Goal: Navigation & Orientation: Understand site structure

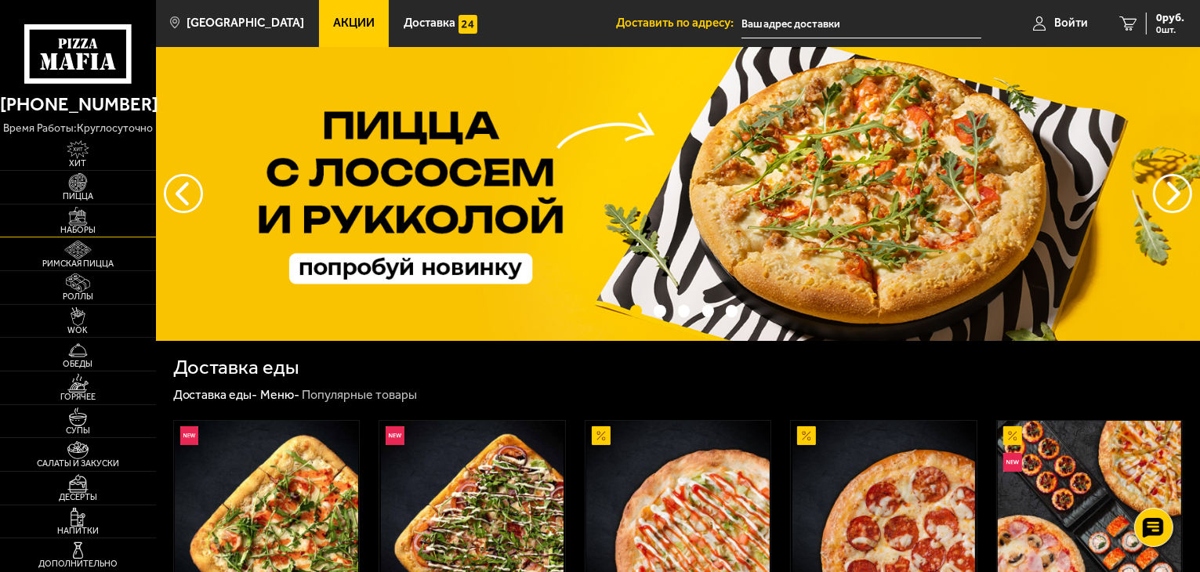
click at [89, 226] on span "Наборы" at bounding box center [78, 230] width 156 height 9
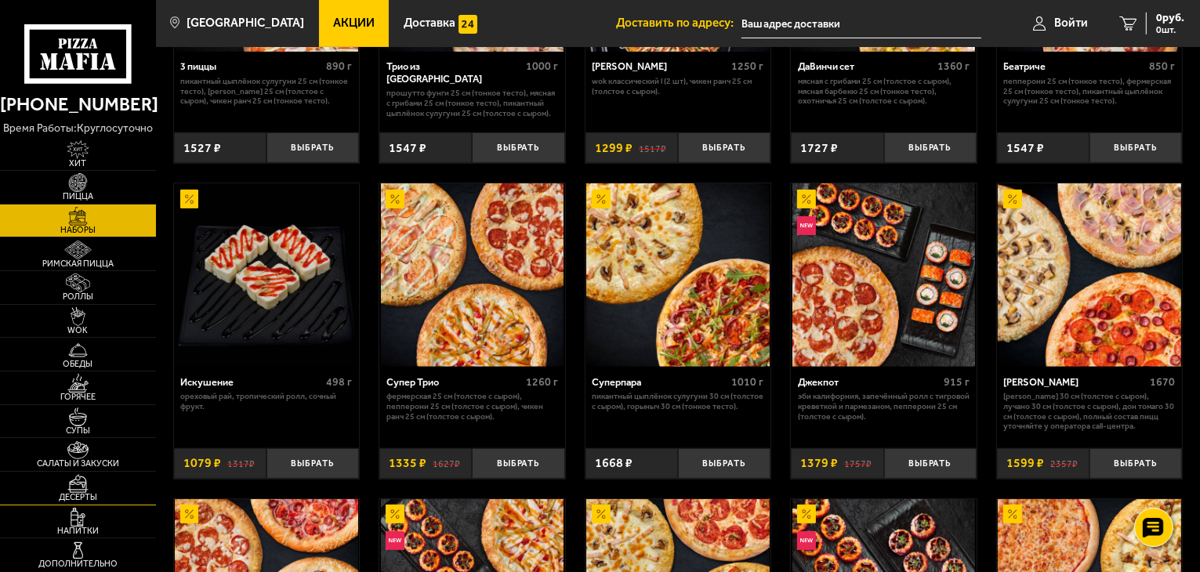
scroll to position [627, 0]
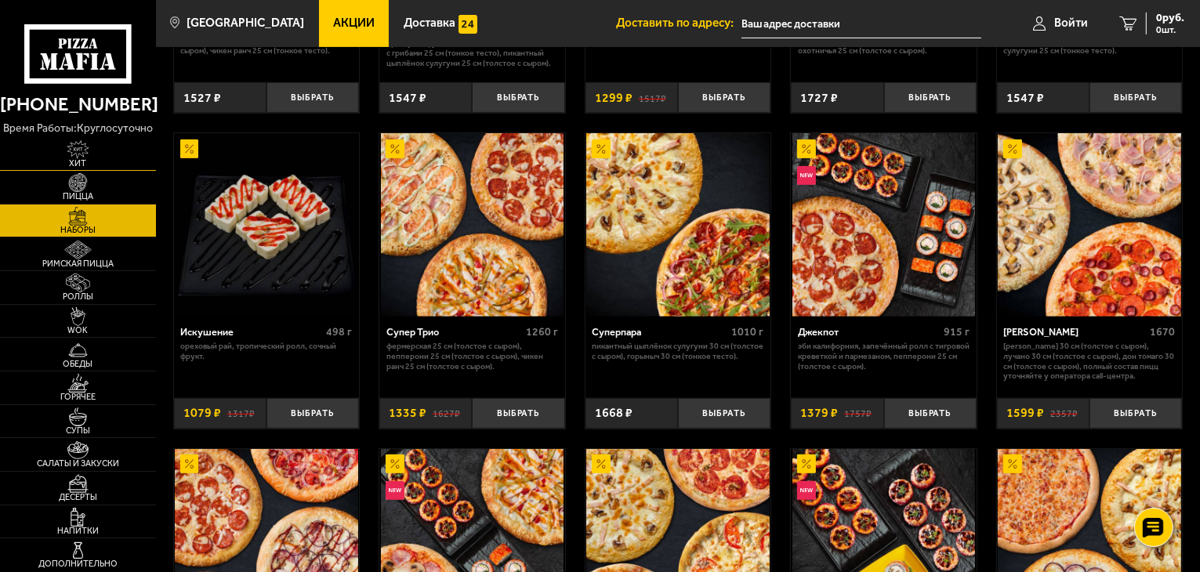
click at [82, 154] on img at bounding box center [78, 149] width 48 height 19
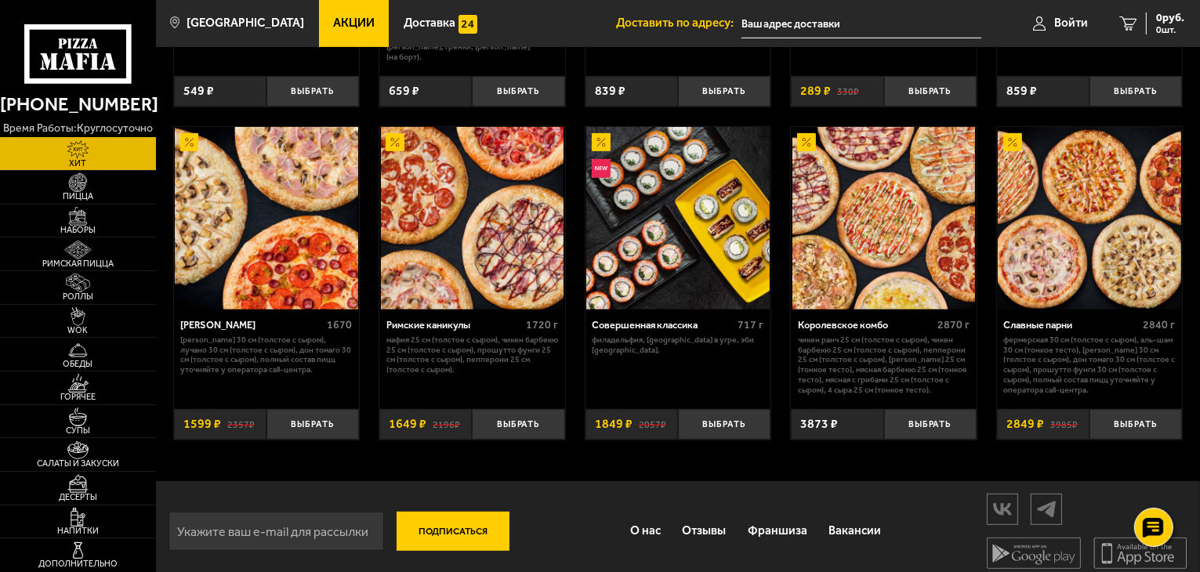
scroll to position [698, 0]
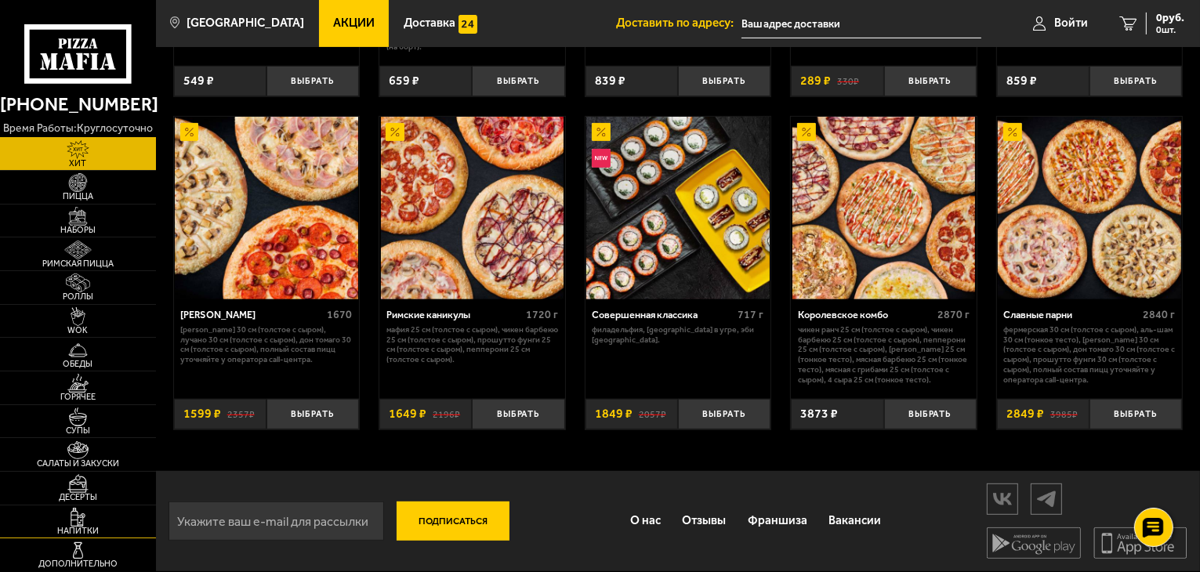
click at [109, 519] on link "Напитки" at bounding box center [78, 522] width 156 height 33
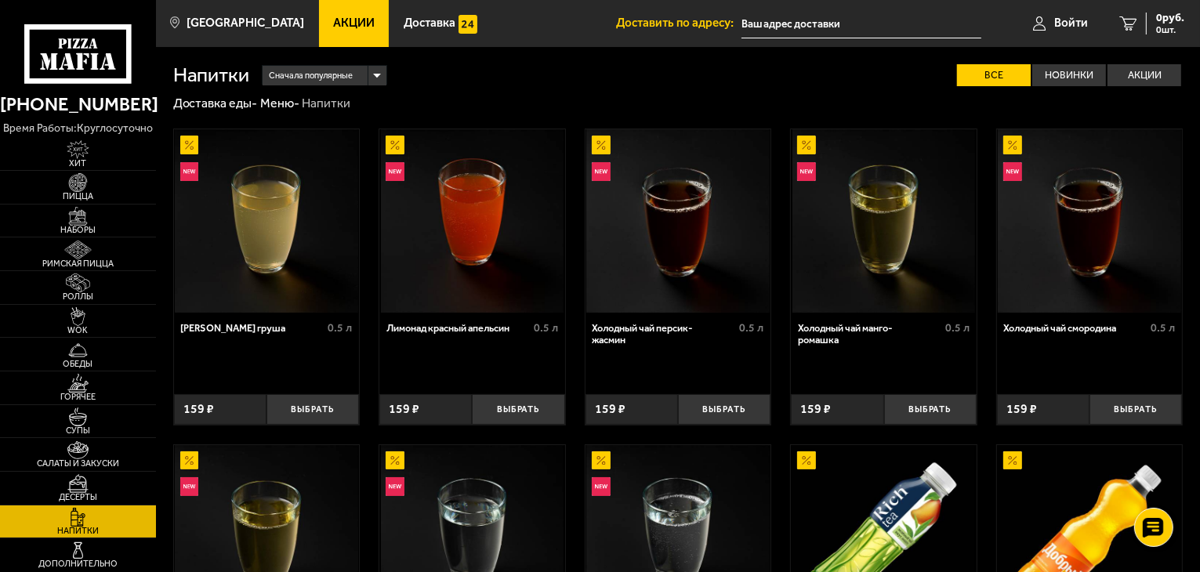
click at [56, 39] on icon at bounding box center [78, 54] width 108 height 60
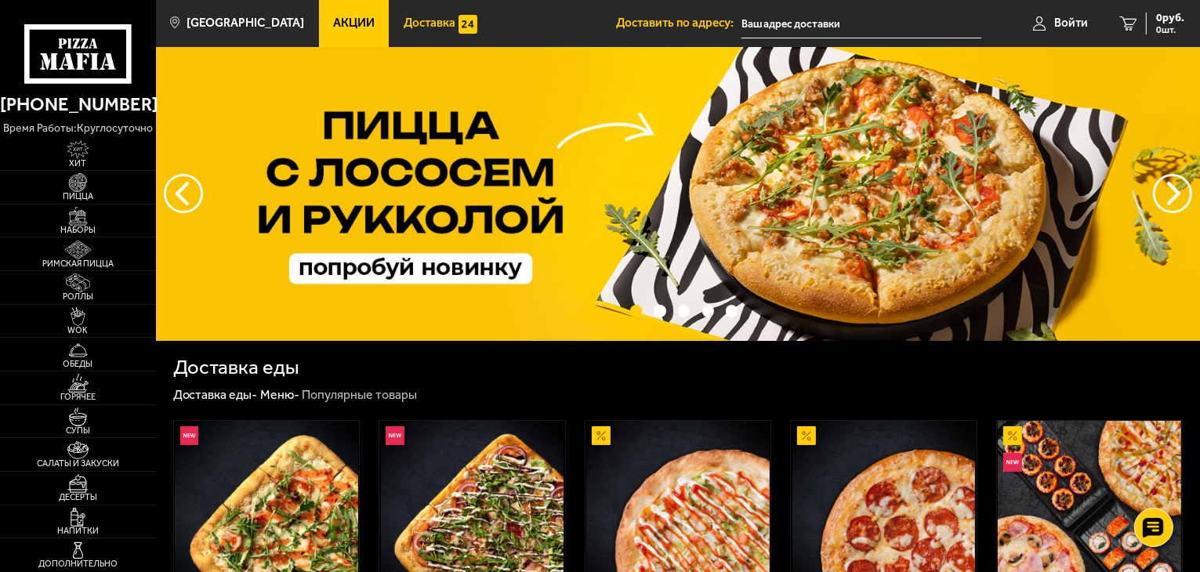
click at [411, 17] on span "Доставка" at bounding box center [430, 23] width 52 height 12
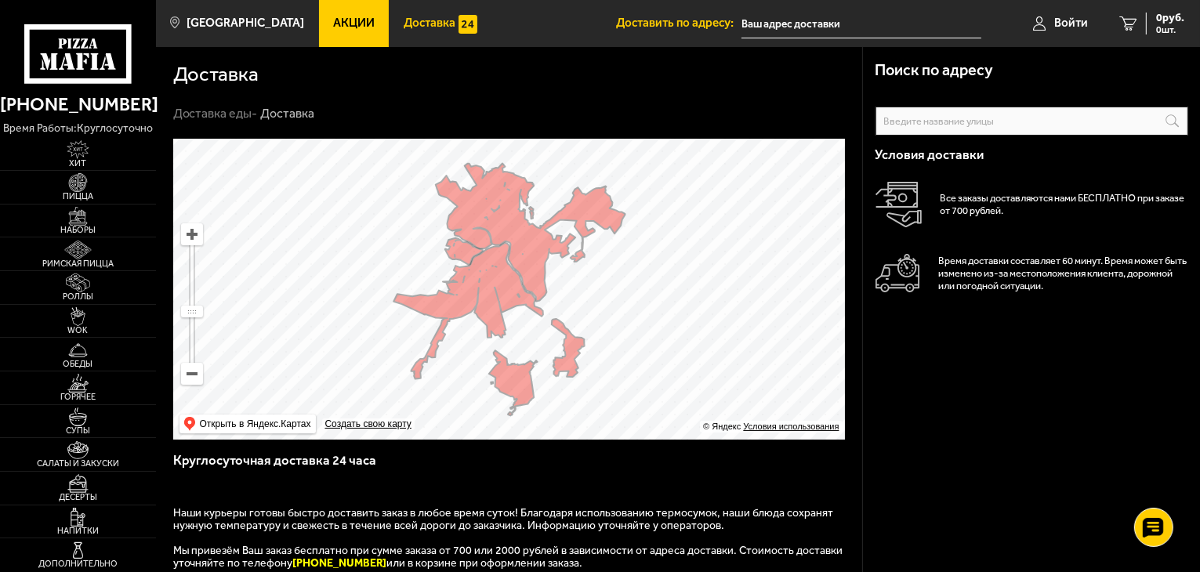
click at [331, 15] on link "Акции" at bounding box center [354, 23] width 71 height 47
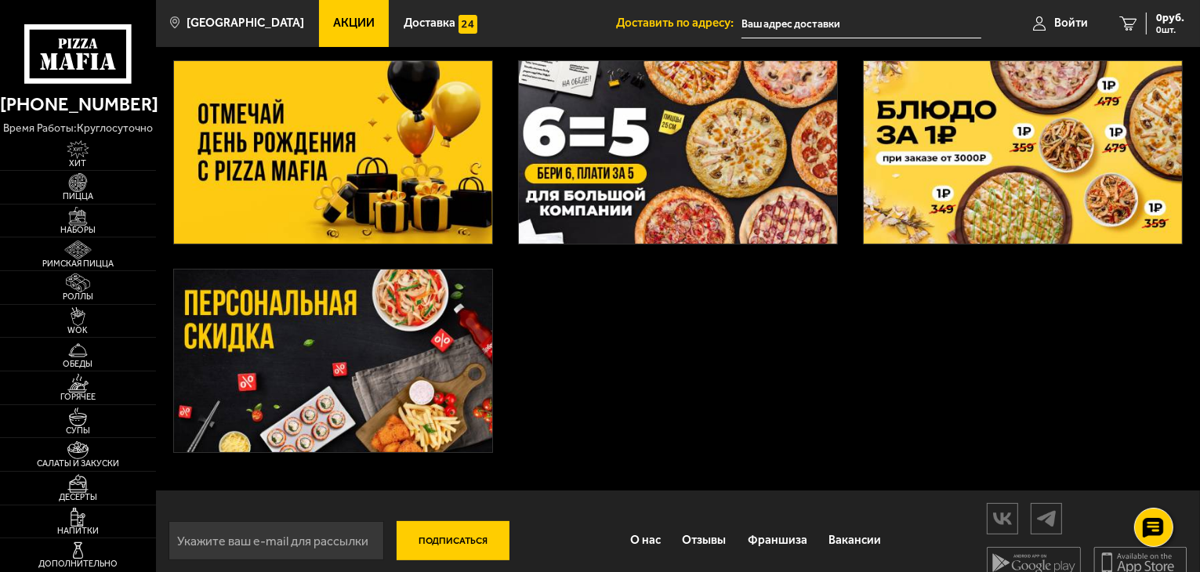
scroll to position [297, 0]
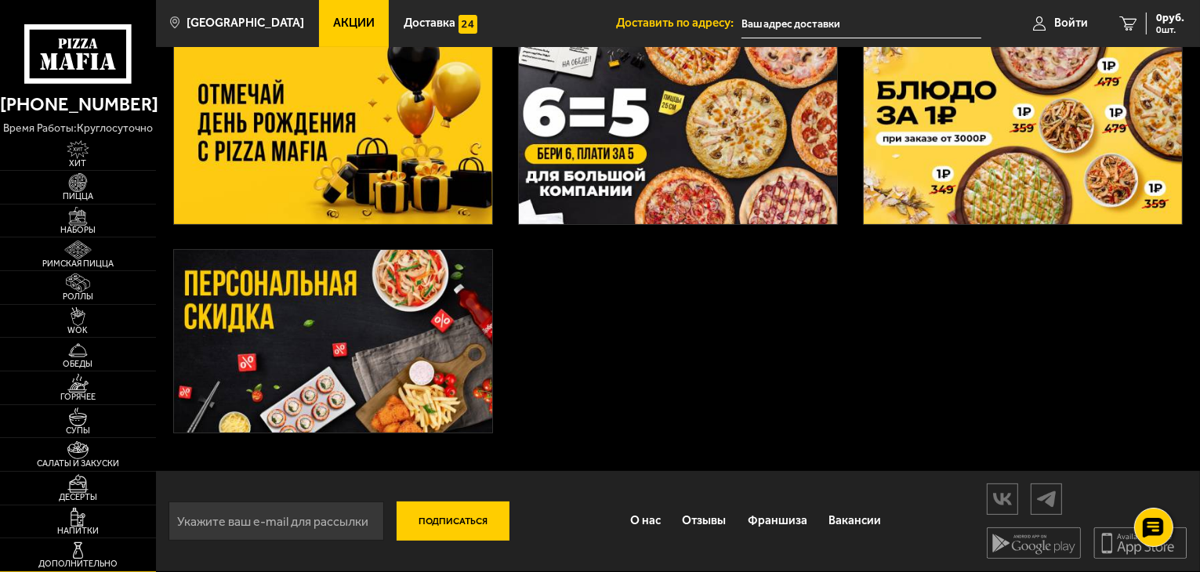
click at [82, 542] on img at bounding box center [78, 551] width 48 height 19
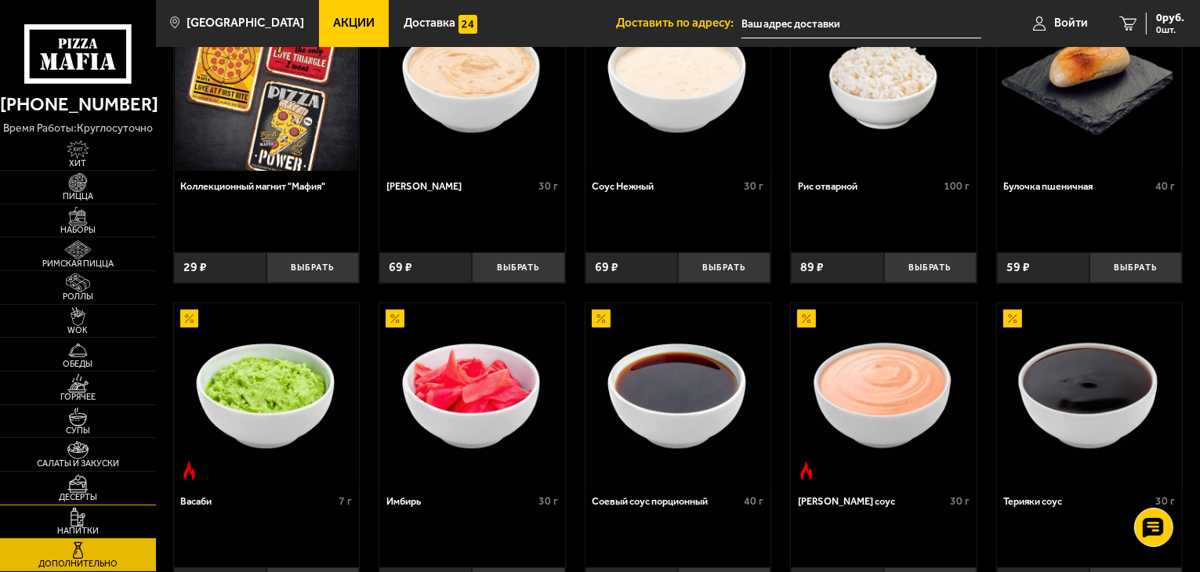
scroll to position [157, 0]
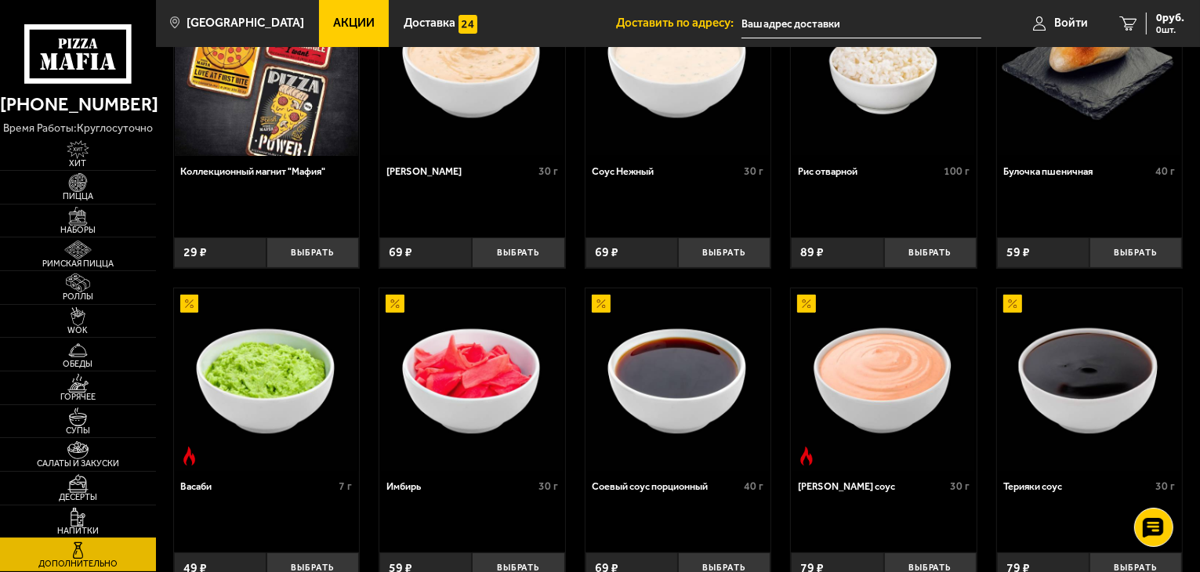
click at [100, 515] on img at bounding box center [78, 517] width 48 height 19
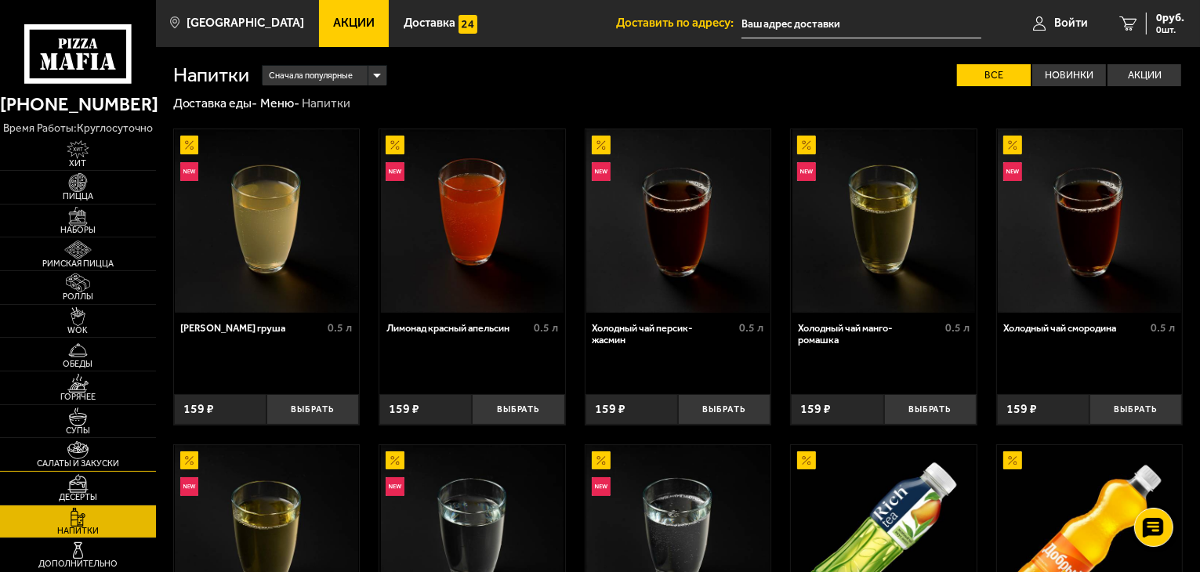
click at [88, 456] on img at bounding box center [78, 450] width 48 height 19
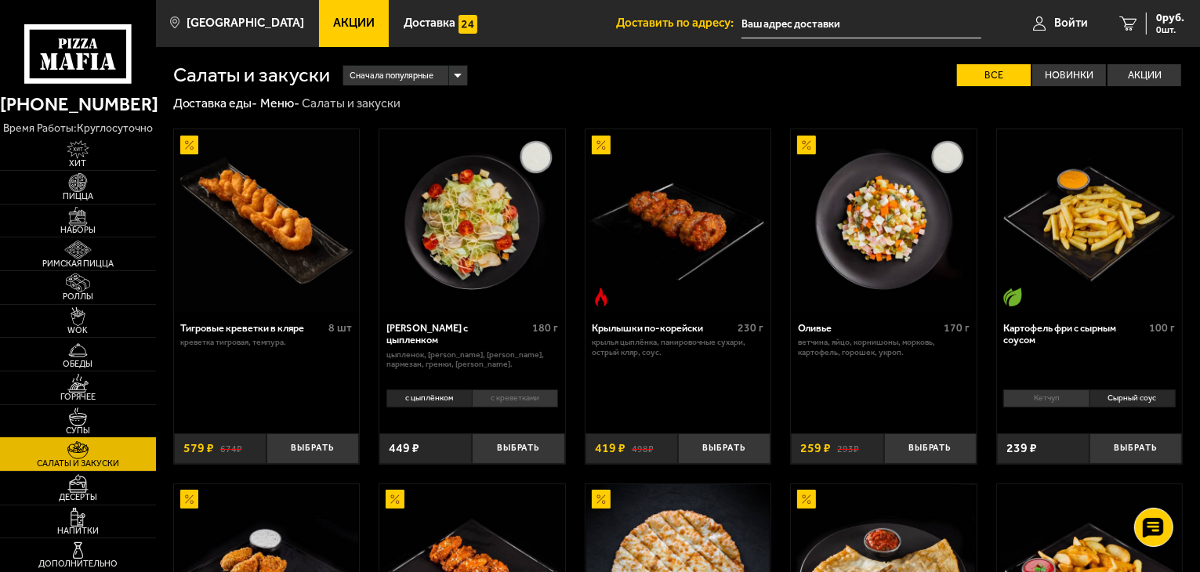
click at [84, 427] on span "Супы" at bounding box center [78, 431] width 156 height 9
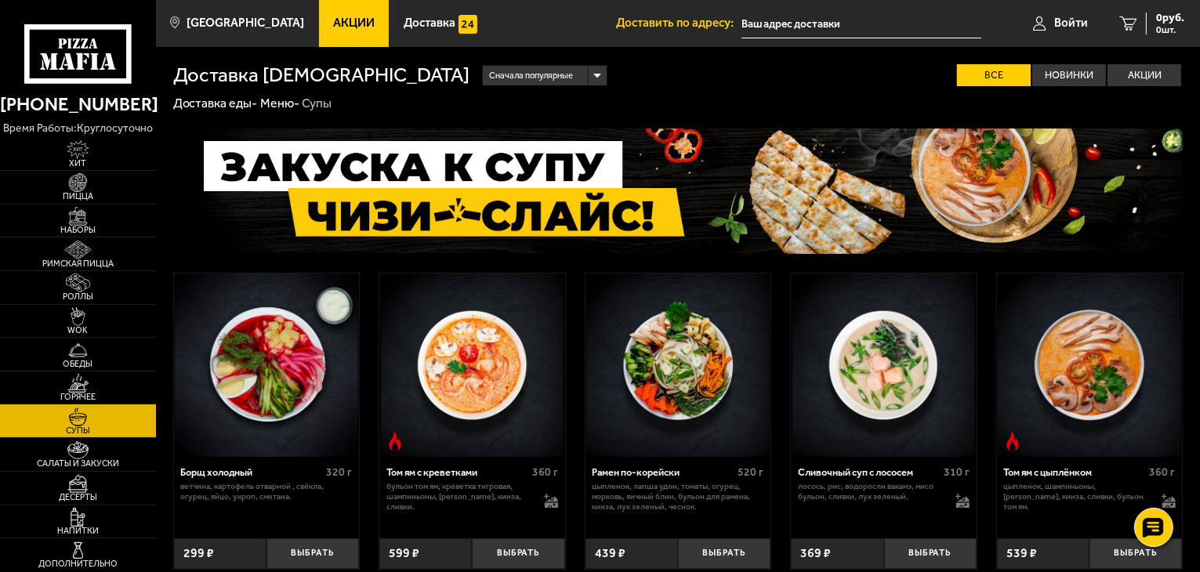
click at [96, 387] on img at bounding box center [78, 383] width 48 height 19
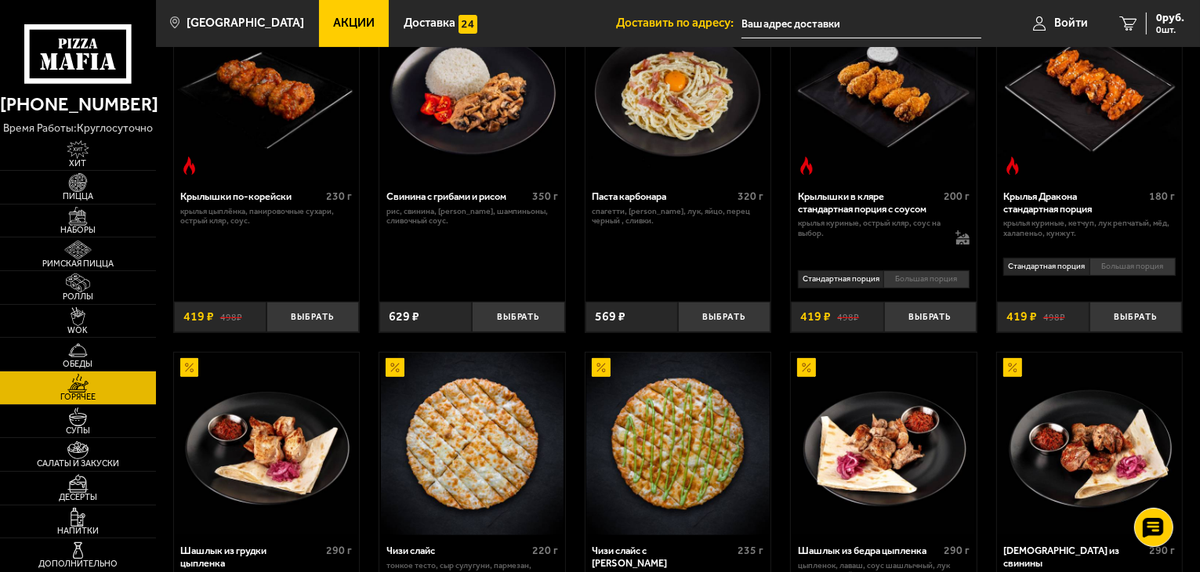
scroll to position [627, 0]
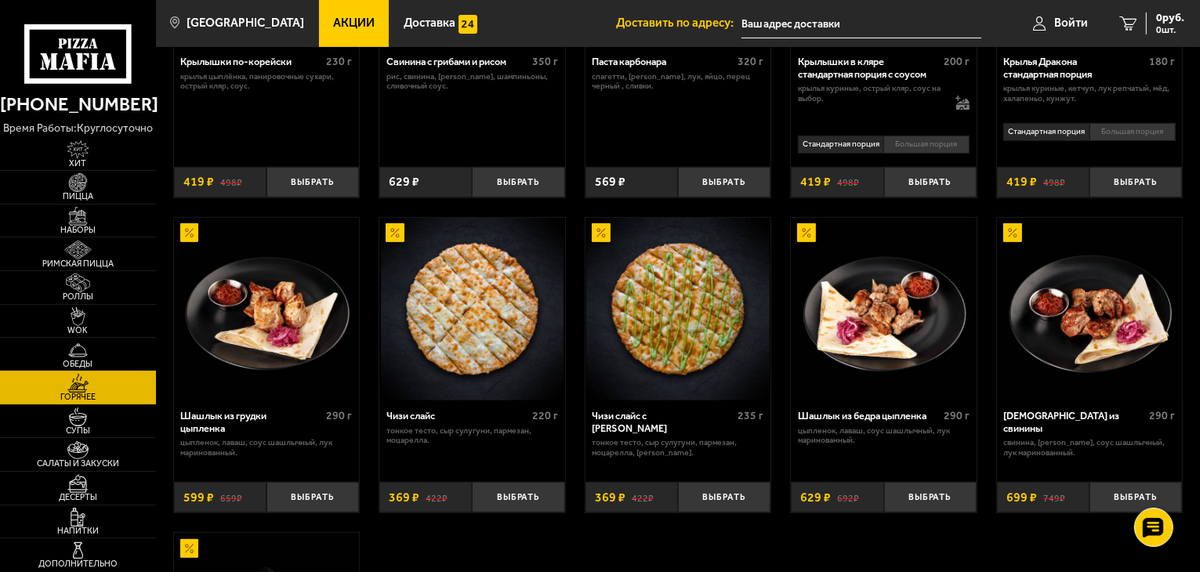
click at [96, 347] on img at bounding box center [78, 350] width 48 height 19
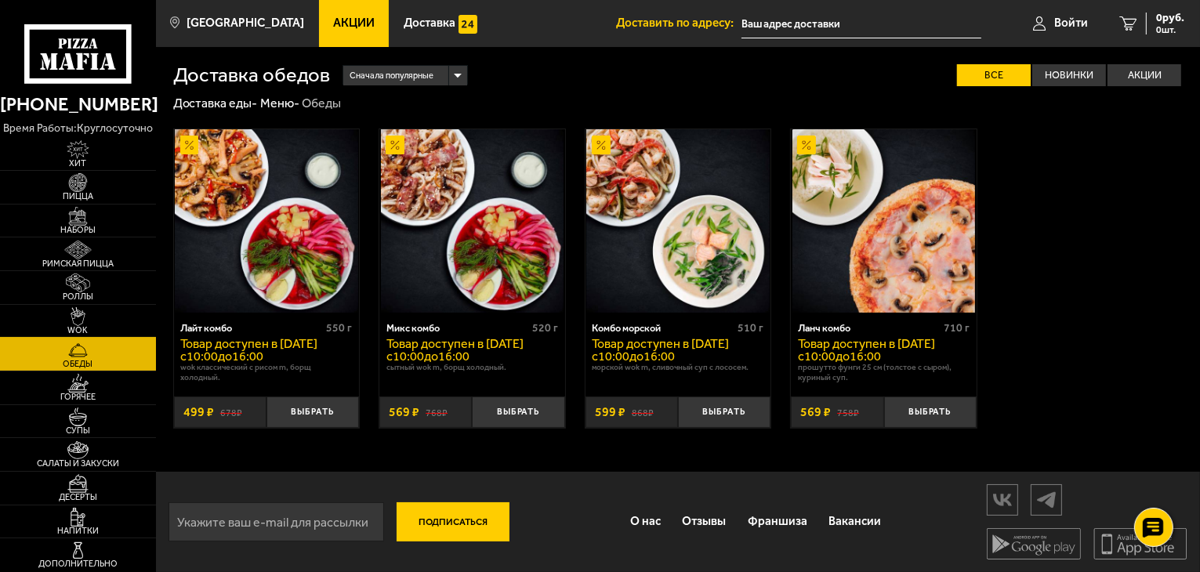
click at [92, 325] on img at bounding box center [78, 316] width 48 height 19
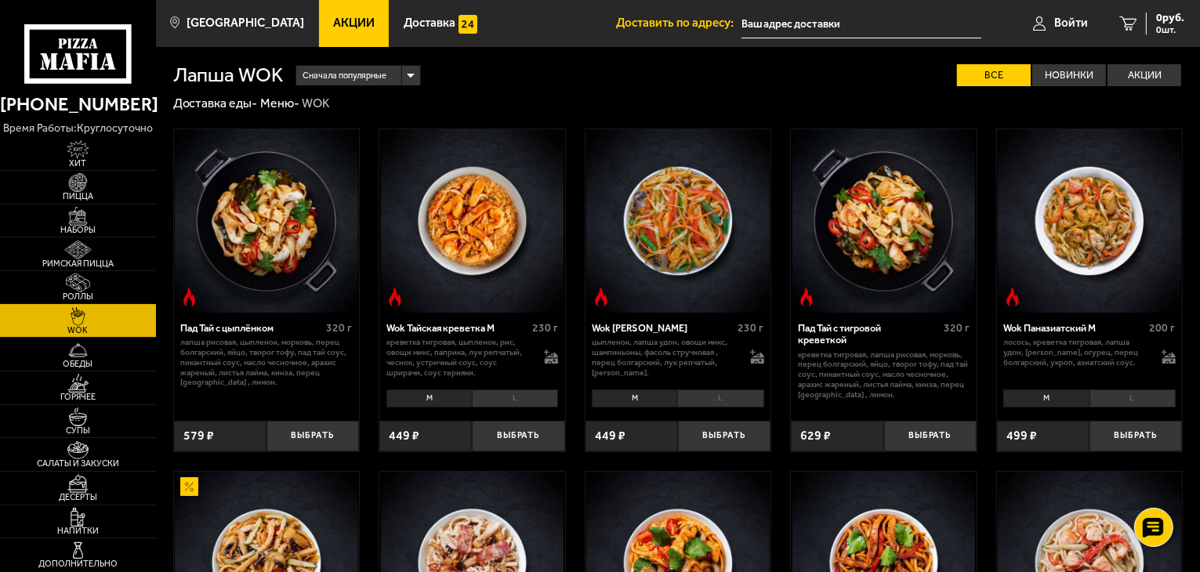
click at [95, 279] on img at bounding box center [78, 283] width 48 height 19
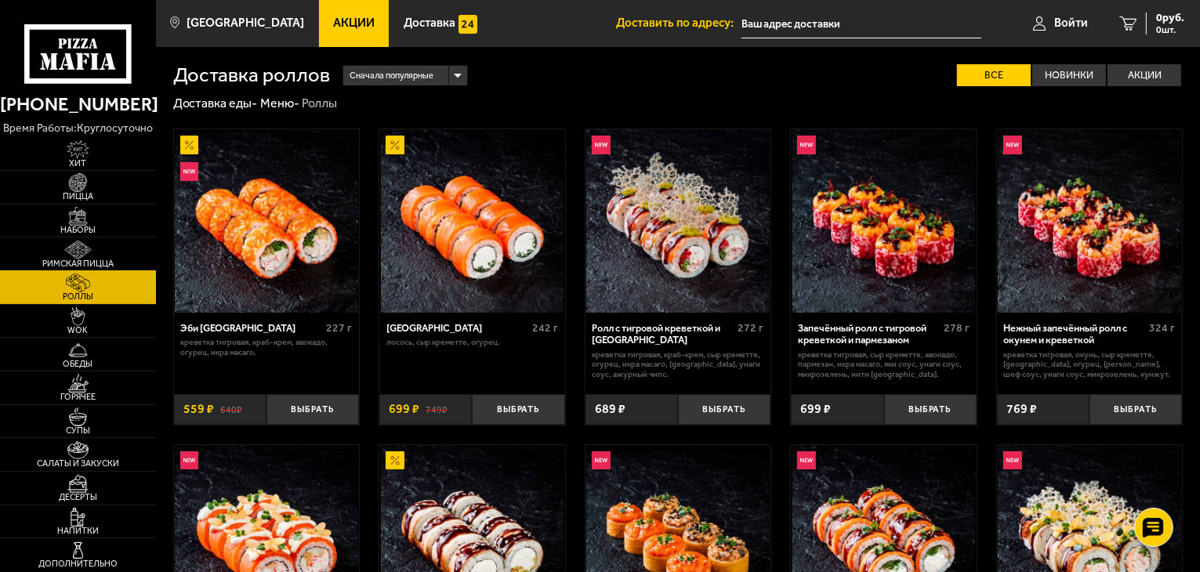
click at [102, 250] on img at bounding box center [78, 250] width 48 height 19
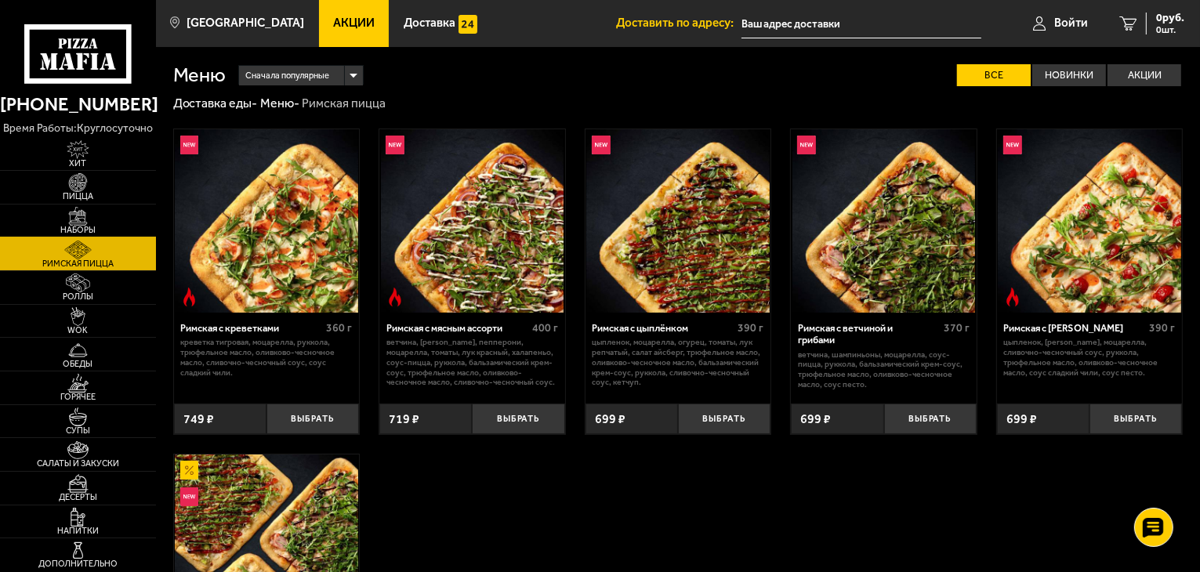
click at [93, 226] on span "Наборы" at bounding box center [78, 230] width 156 height 9
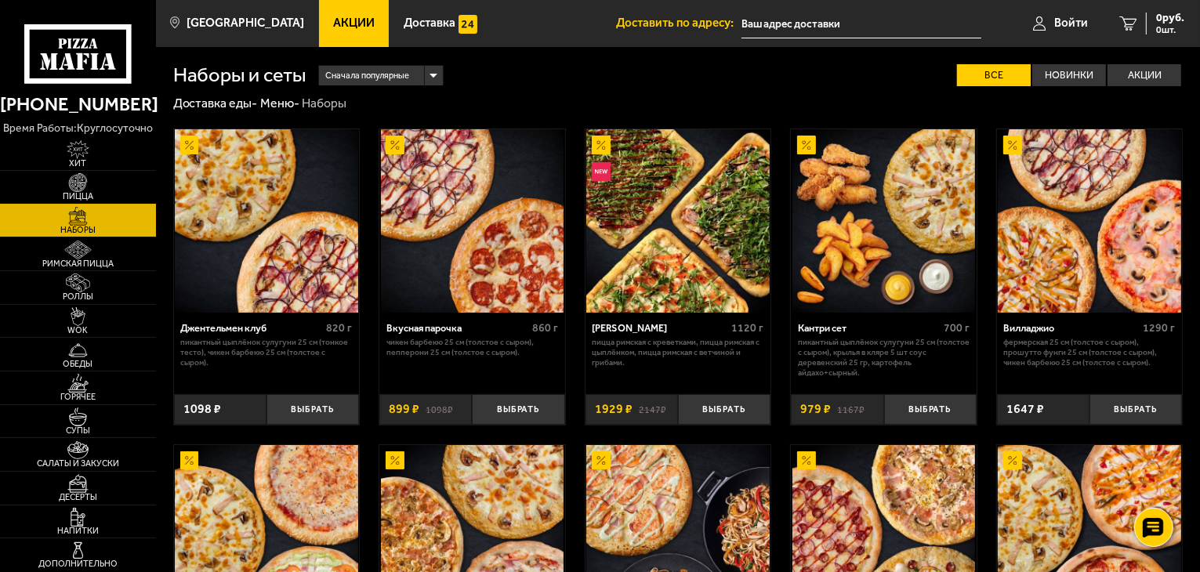
click at [110, 180] on link "Пицца" at bounding box center [78, 187] width 156 height 33
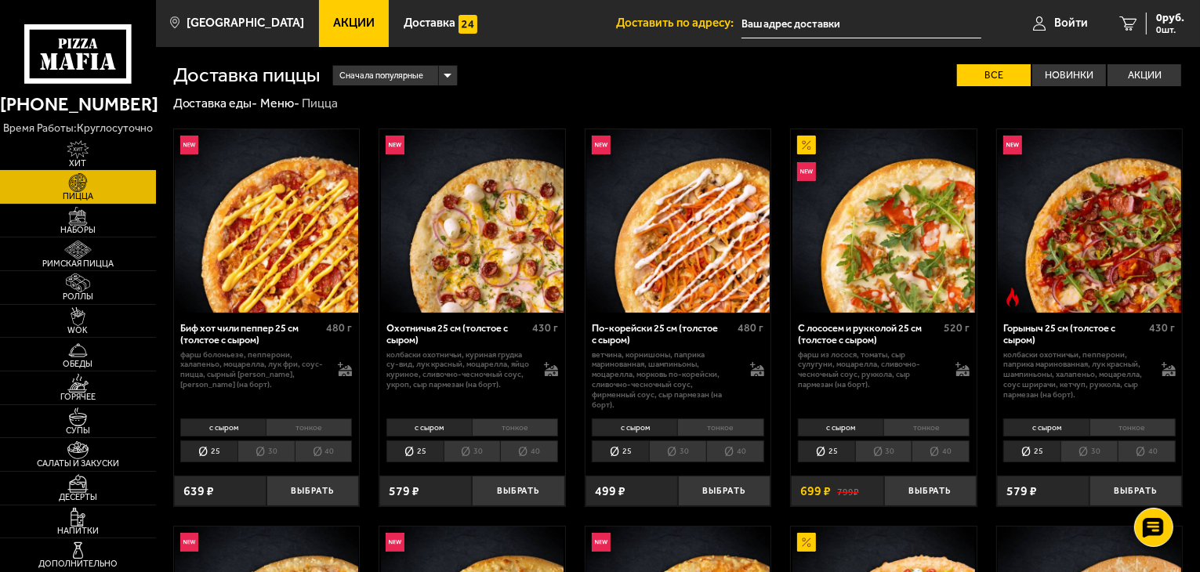
click at [91, 149] on img at bounding box center [78, 149] width 48 height 19
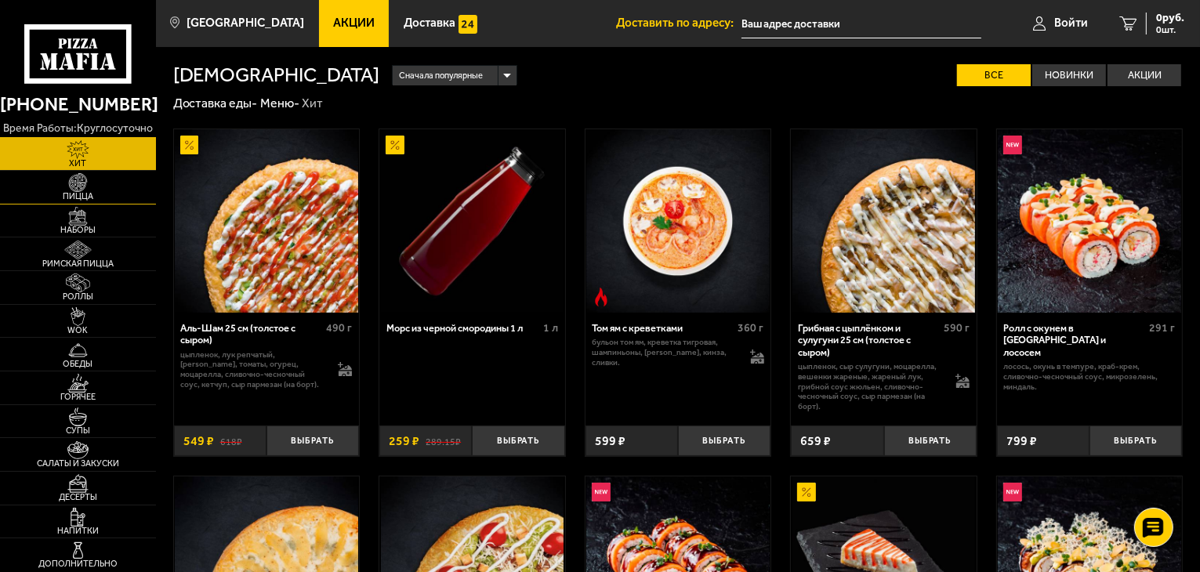
click at [74, 198] on span "Пицца" at bounding box center [78, 196] width 156 height 9
